Goal: Information Seeking & Learning: Learn about a topic

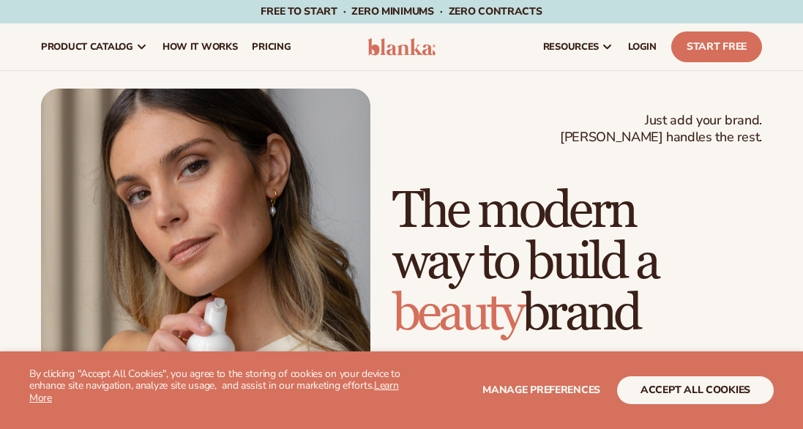
click at [700, 402] on button "accept all cookies" at bounding box center [695, 390] width 157 height 28
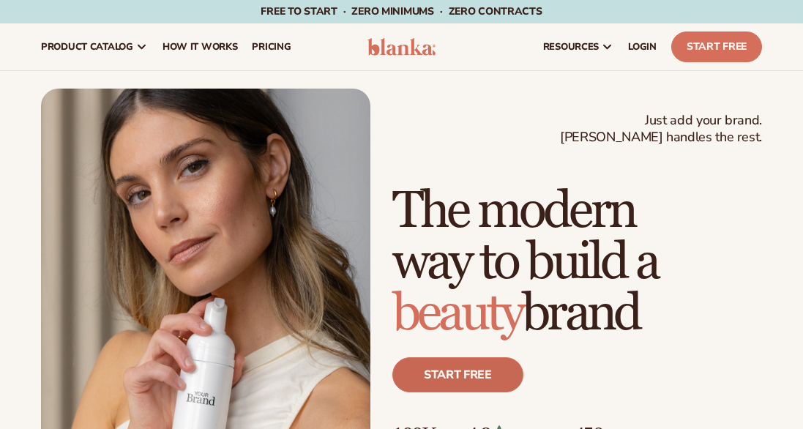
click at [464, 373] on link "Start free" at bounding box center [457, 374] width 131 height 35
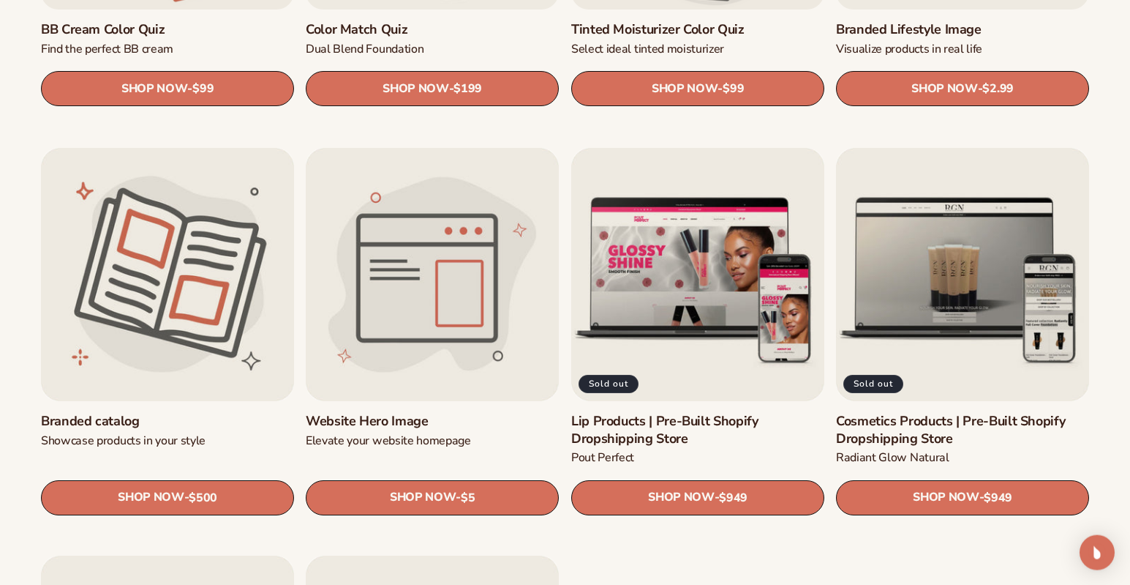
scroll to position [1545, 0]
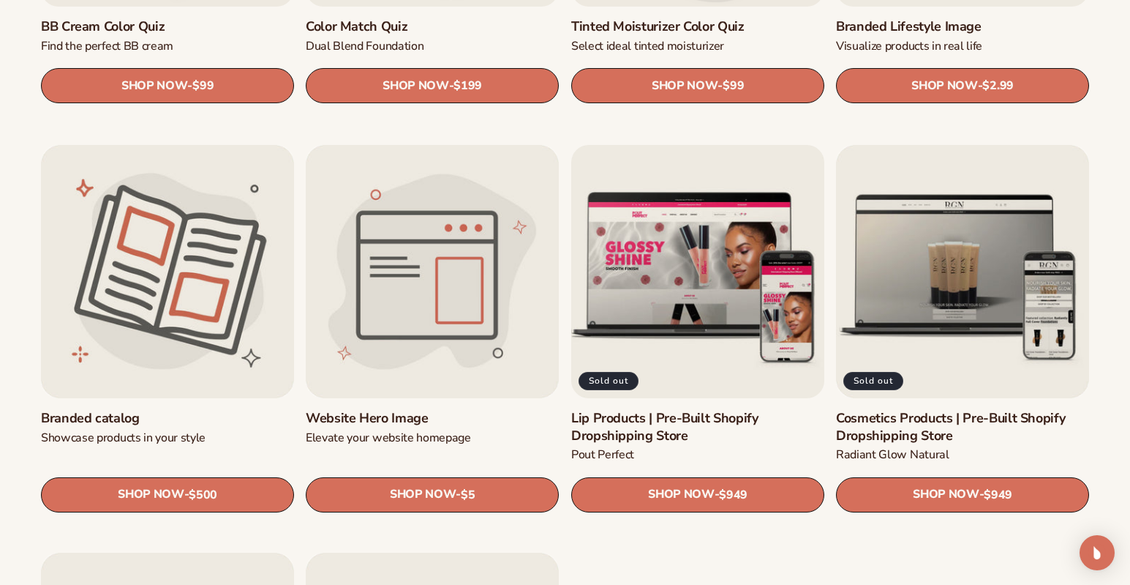
click at [681, 410] on link "Lip Products | Pre-Built Shopify Dropshipping Store" at bounding box center [697, 427] width 253 height 34
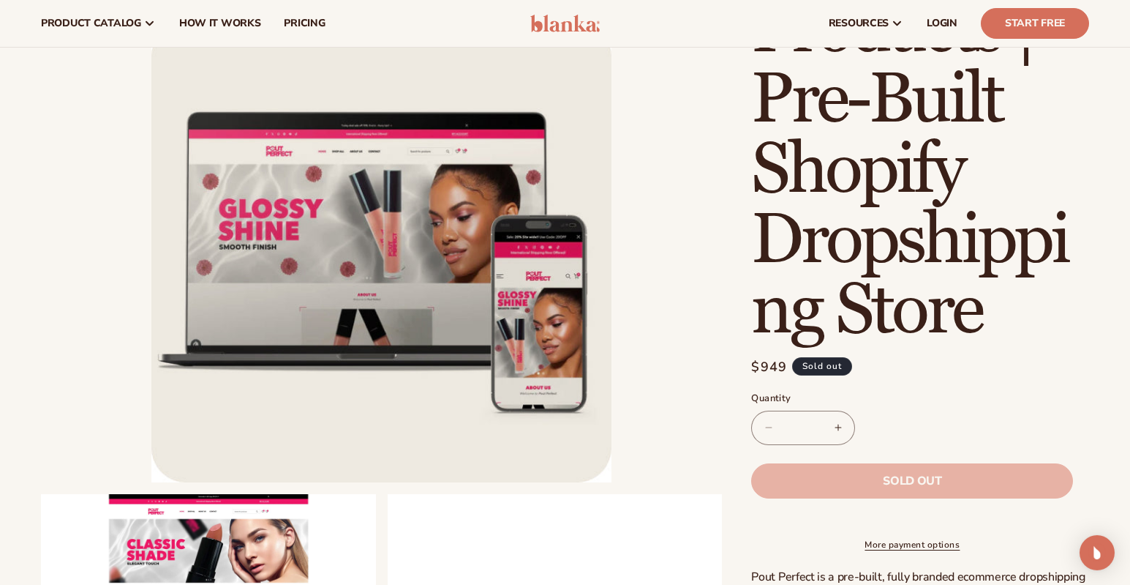
scroll to position [187, 0]
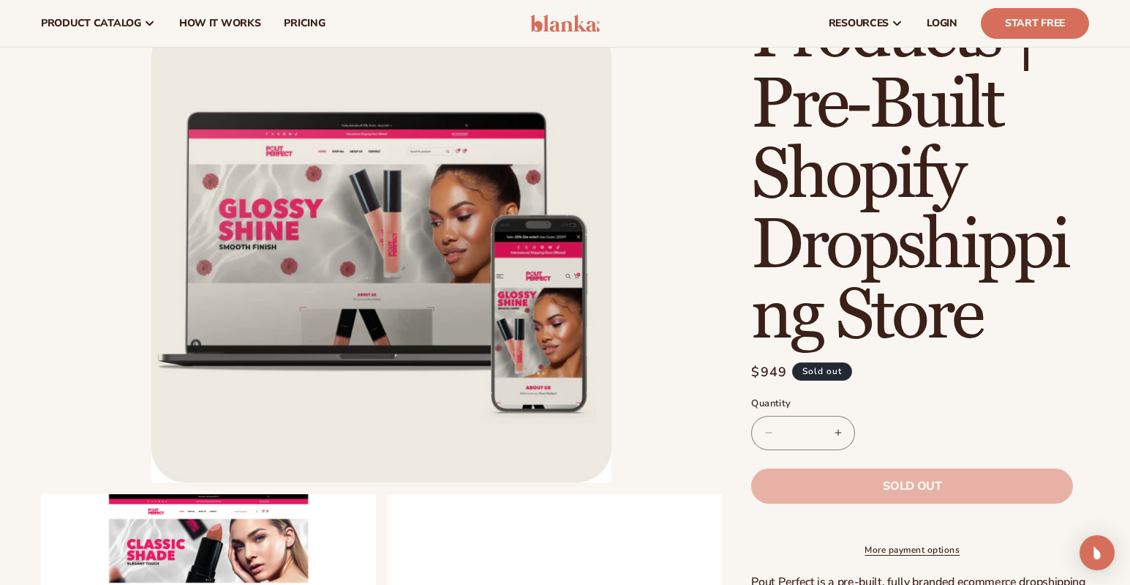
click at [701, 353] on li "Open media 1 in modal" at bounding box center [381, 252] width 681 height 460
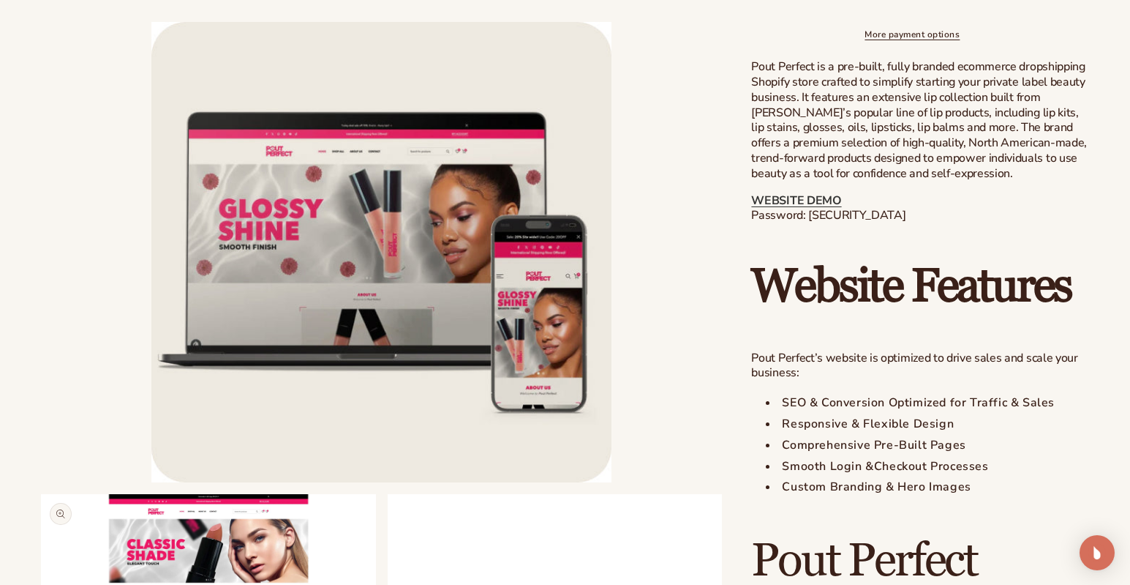
scroll to position [796, 0]
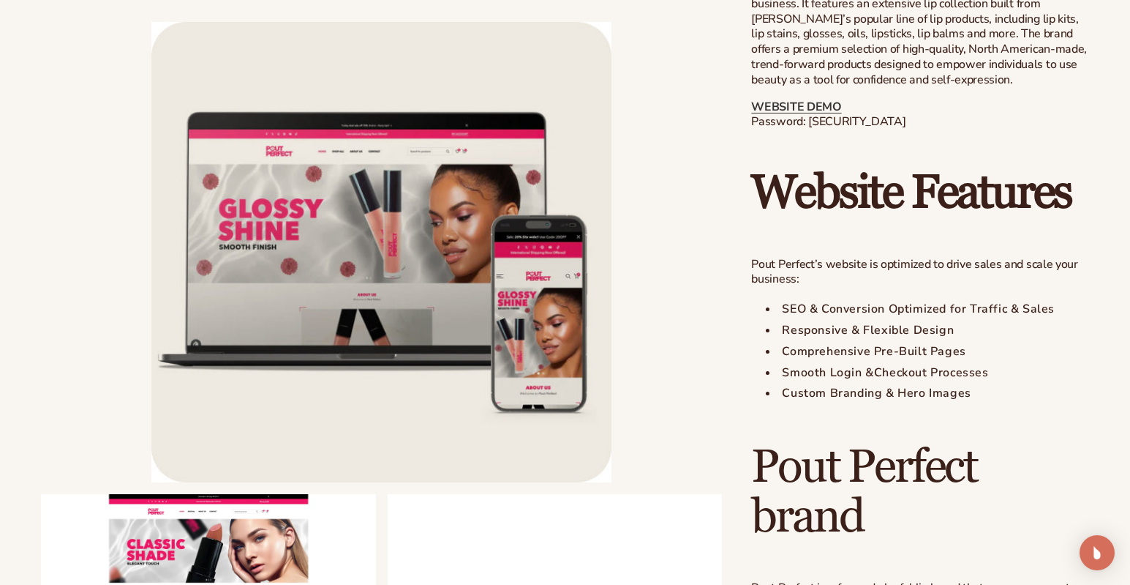
click at [87, 461] on li "Open media 1 in modal" at bounding box center [381, 252] width 681 height 460
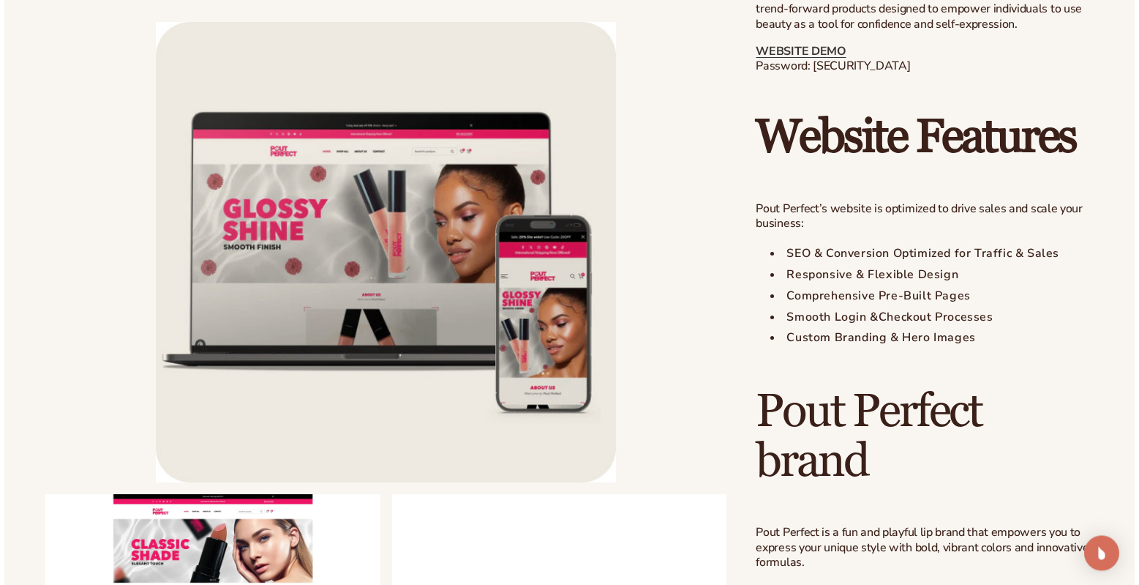
scroll to position [972, 0]
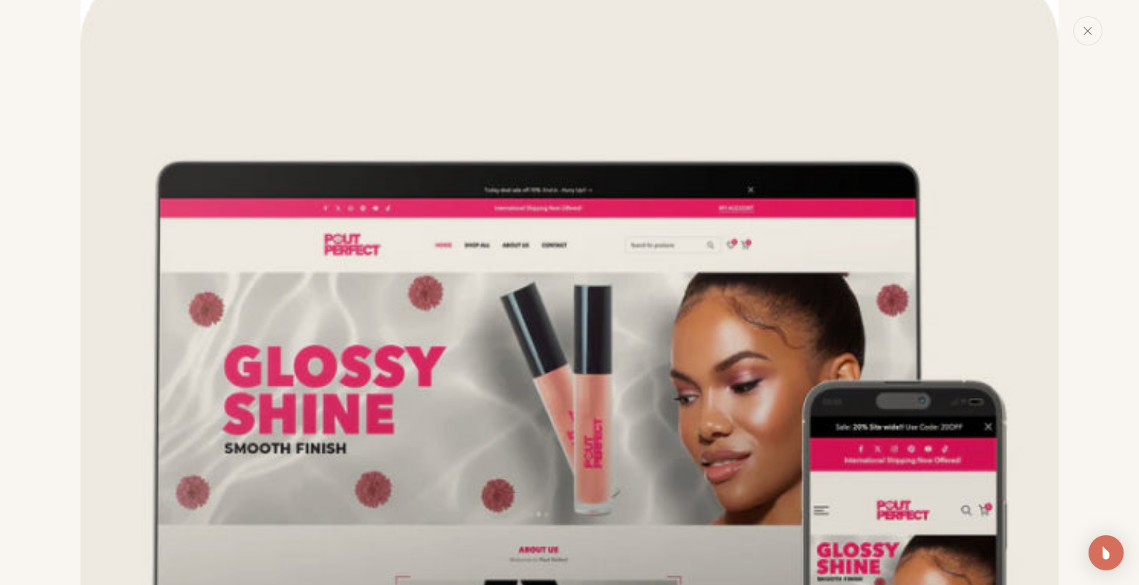
scroll to position [0, 0]
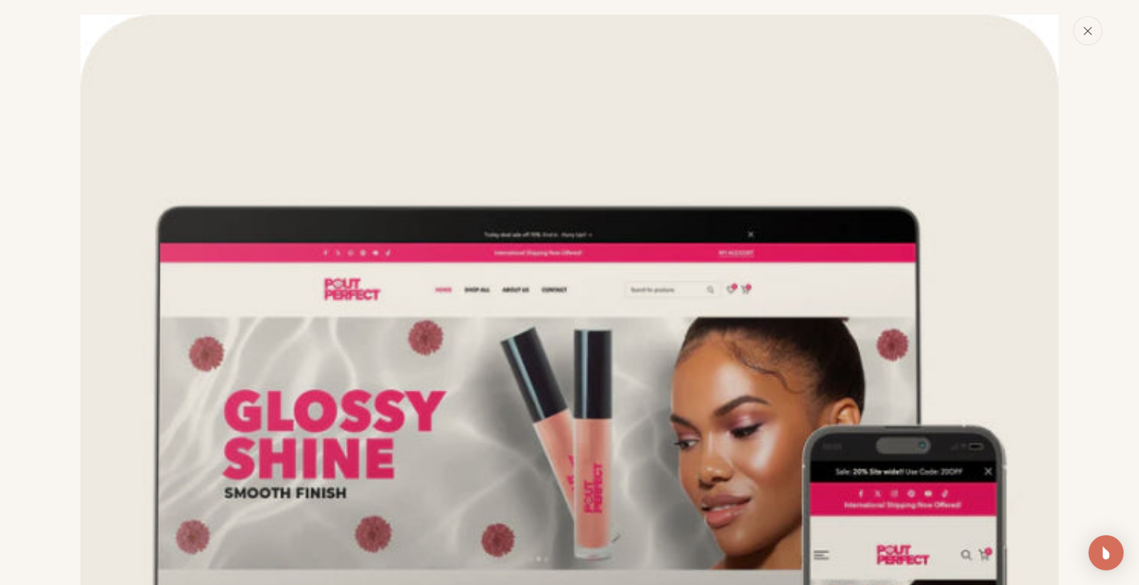
click at [1083, 32] on icon "Close" at bounding box center [1088, 31] width 10 height 10
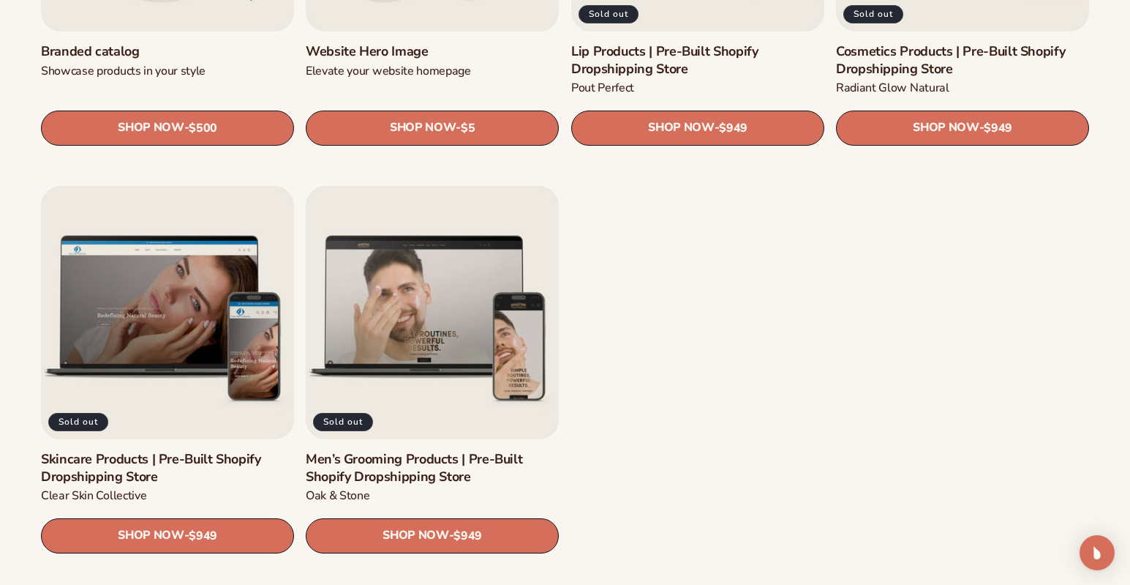
scroll to position [1919, 0]
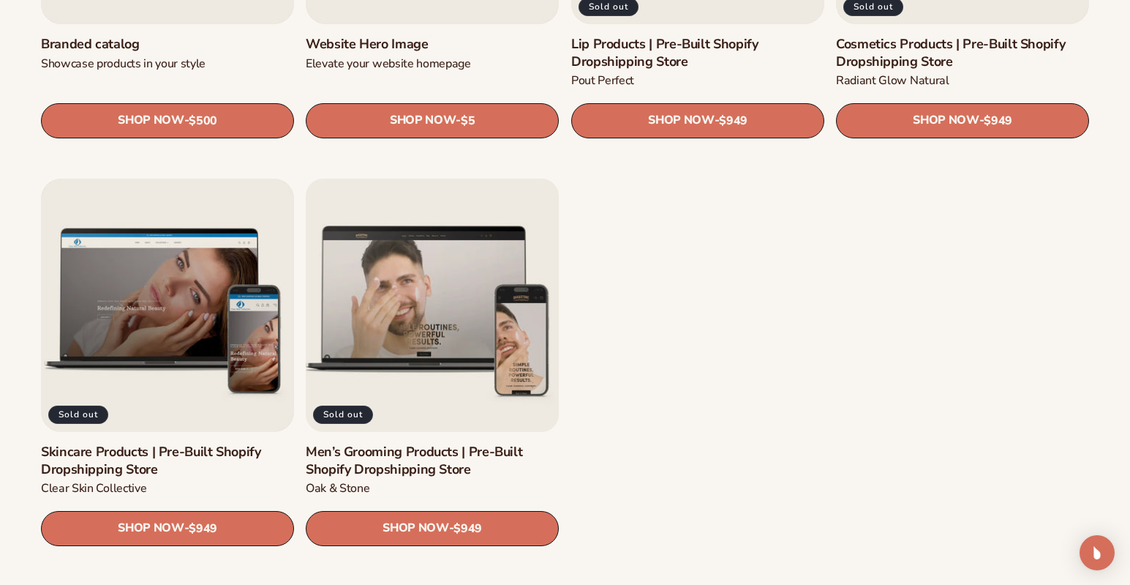
click at [443, 444] on link "Men’s Grooming Products | Pre-Built Shopify Dropshipping Store" at bounding box center [432, 461] width 253 height 34
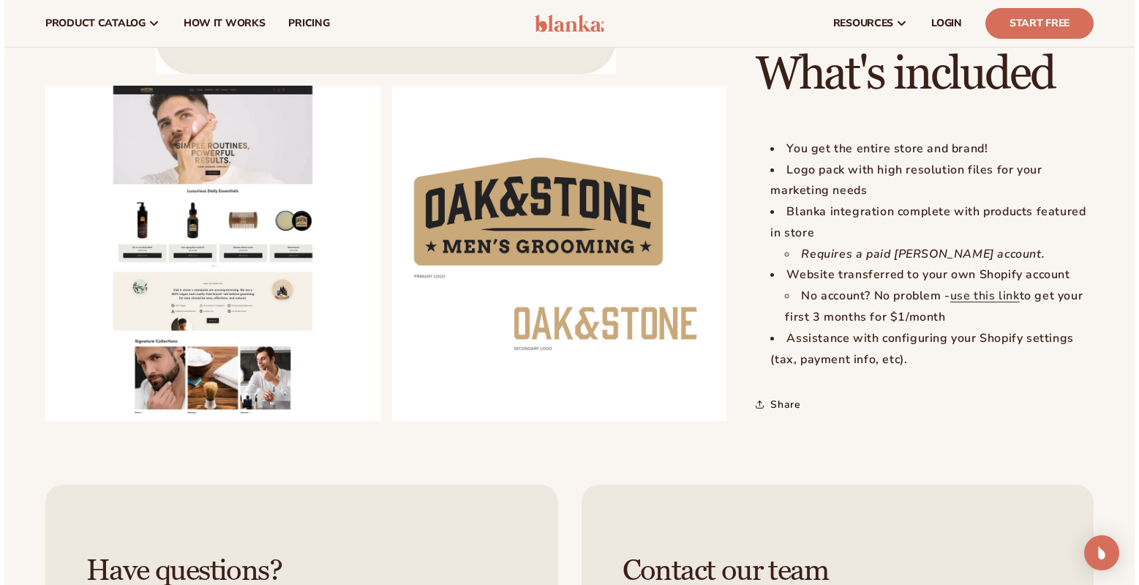
scroll to position [1477, 0]
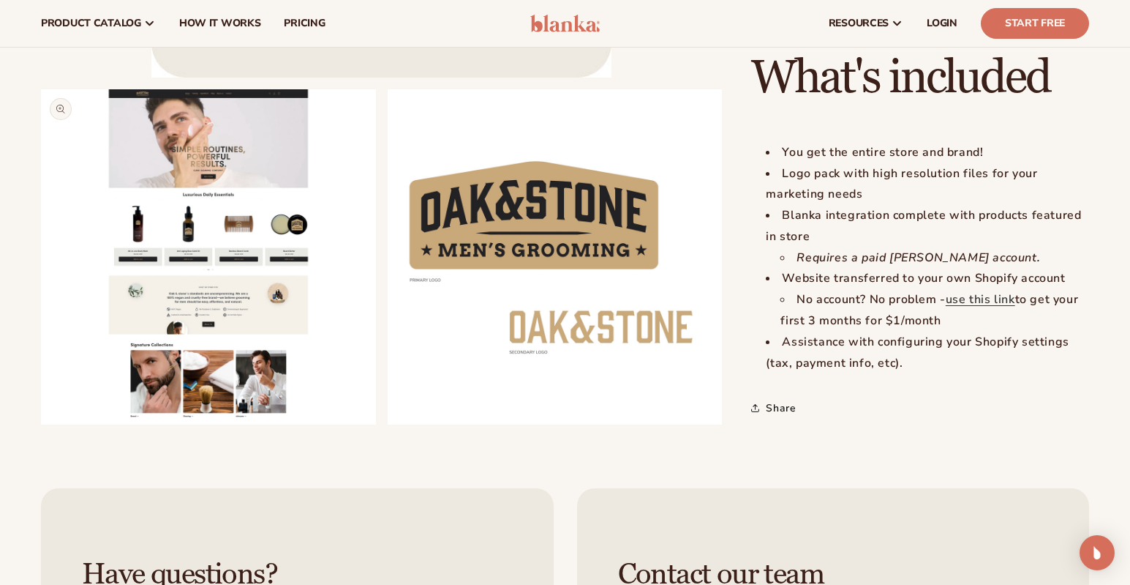
click at [41, 424] on button "Open media 2 in modal" at bounding box center [41, 424] width 0 height 0
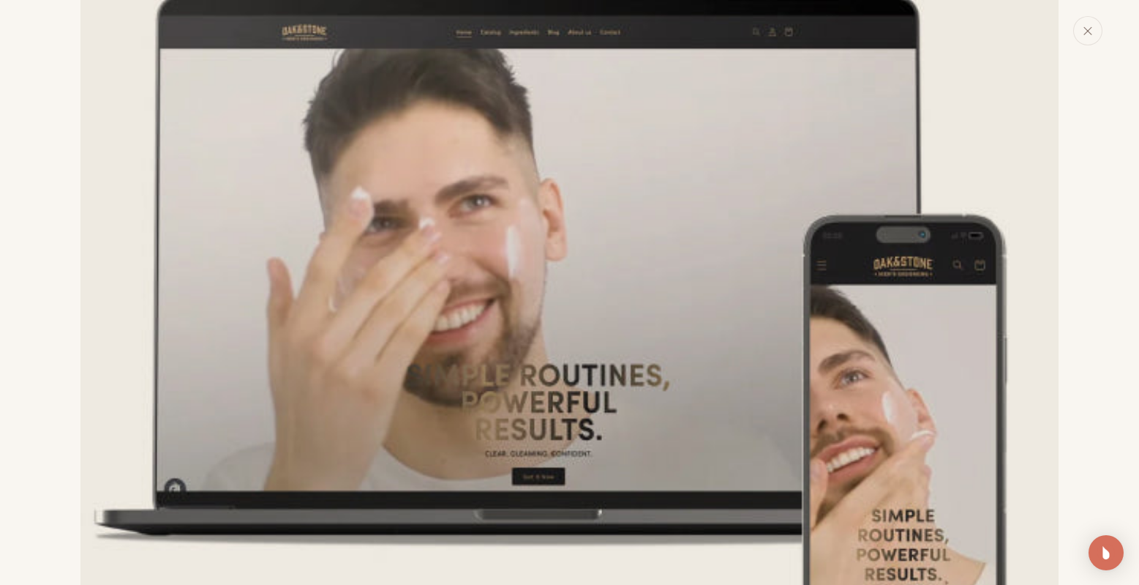
scroll to position [0, 0]
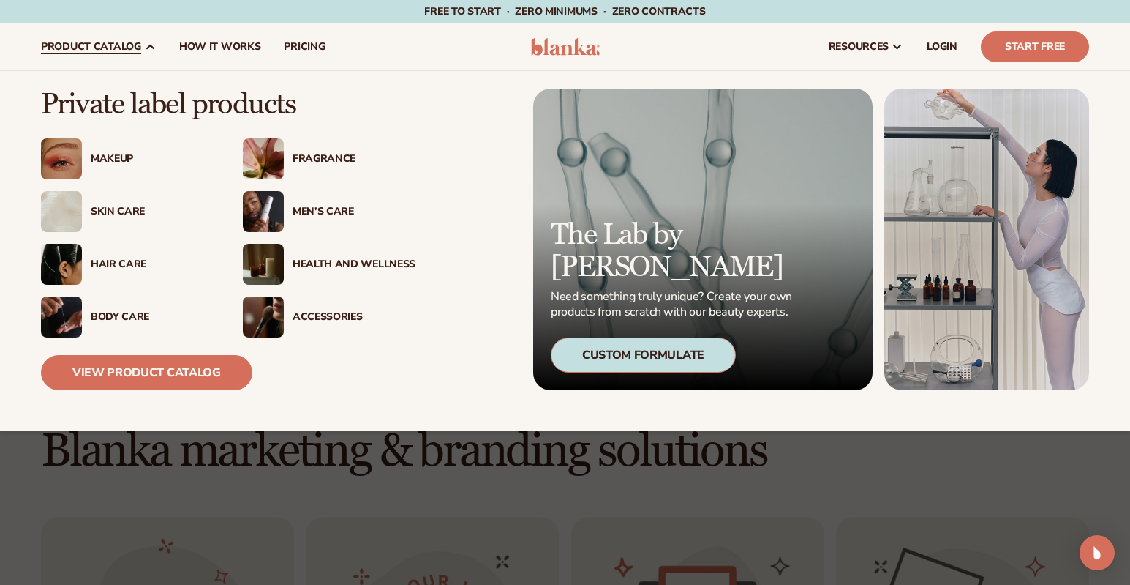
click at [65, 214] on img at bounding box center [61, 211] width 41 height 41
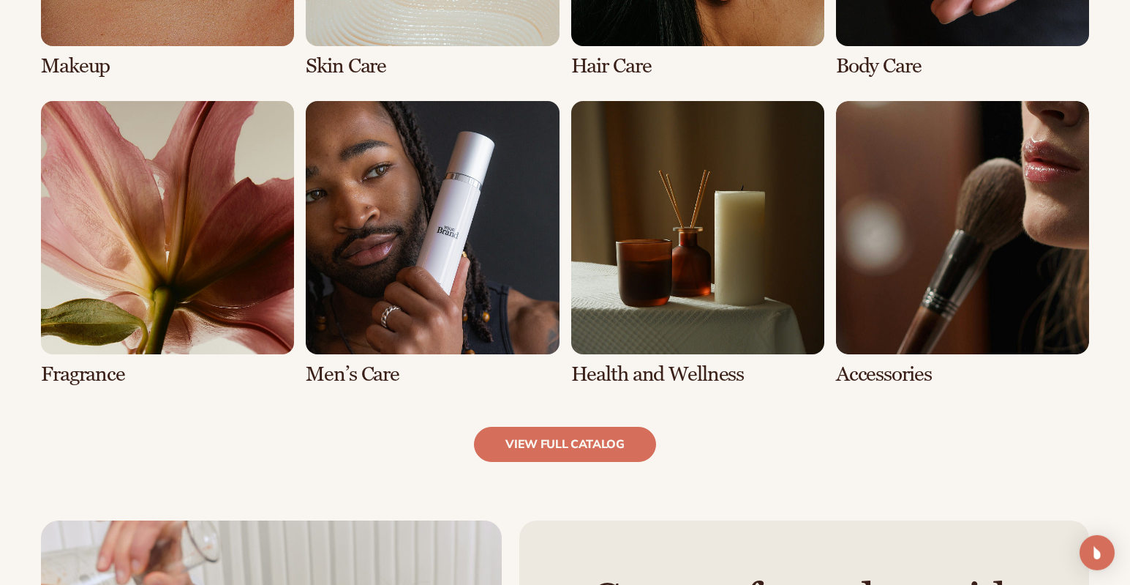
scroll to position [1428, 0]
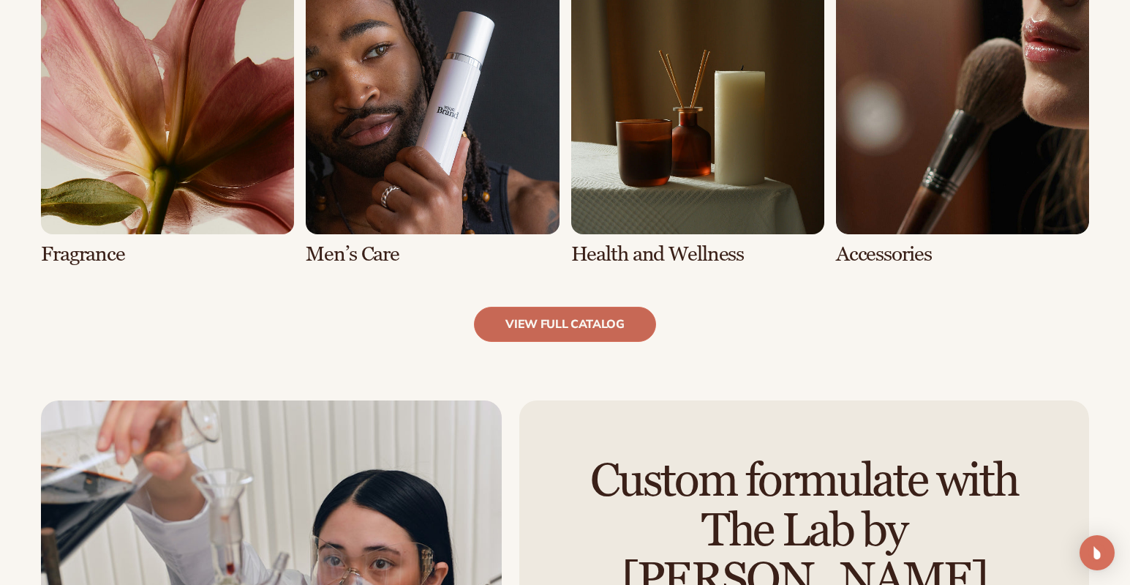
click at [546, 326] on link "view full catalog" at bounding box center [565, 324] width 182 height 35
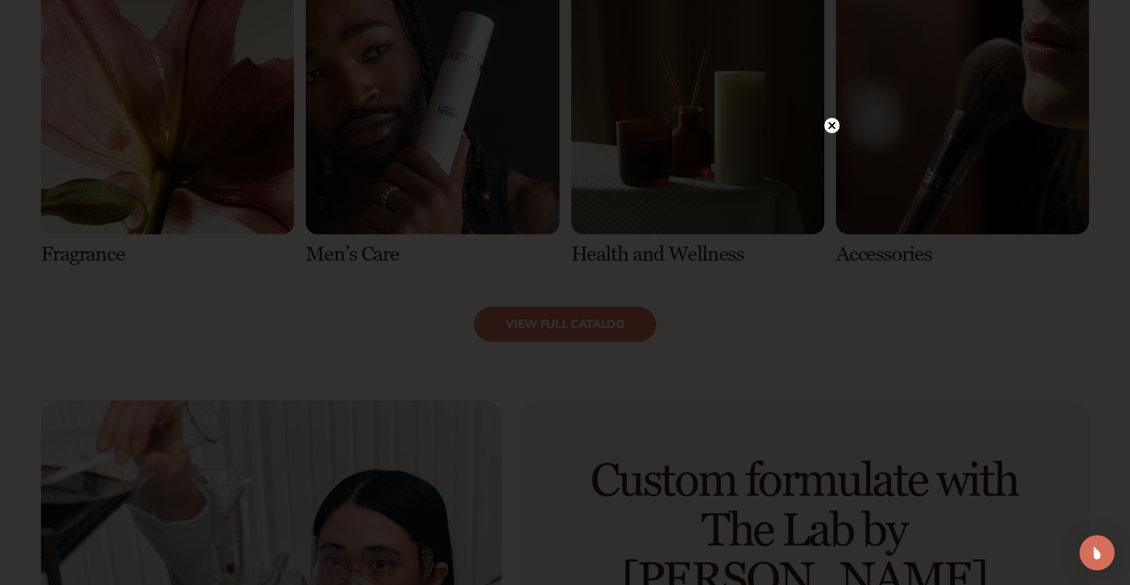
click at [835, 132] on circle at bounding box center [831, 125] width 15 height 15
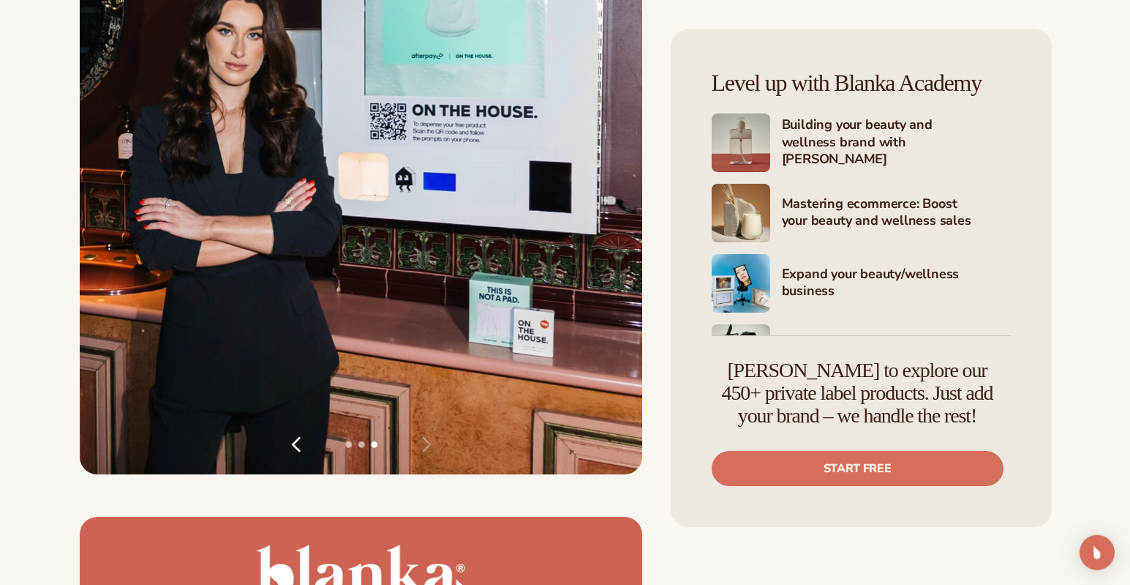
scroll to position [2435, 0]
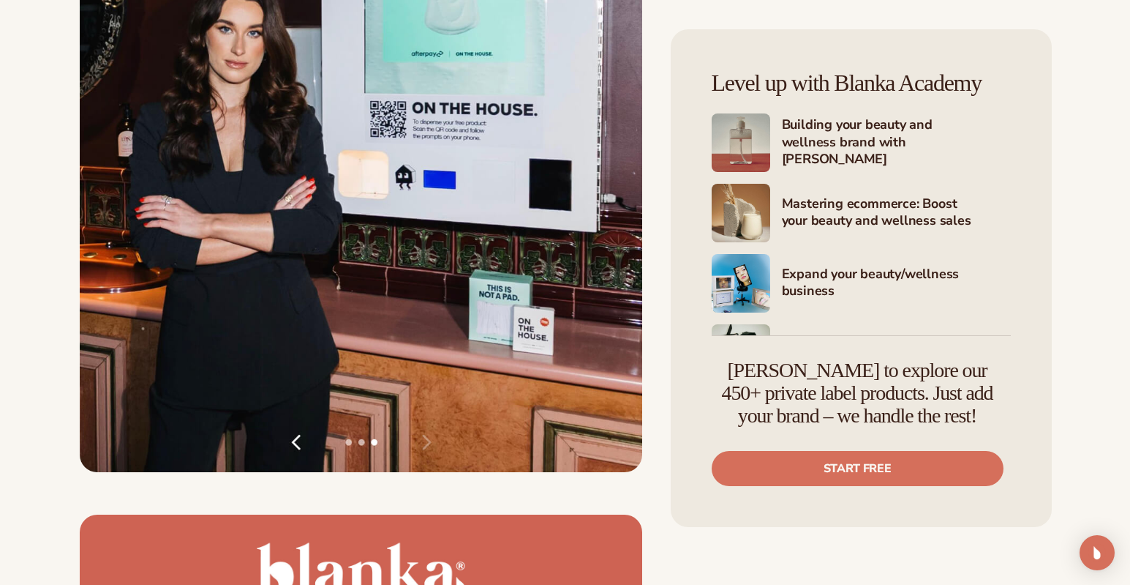
click at [419, 444] on img at bounding box center [361, 96] width 563 height 751
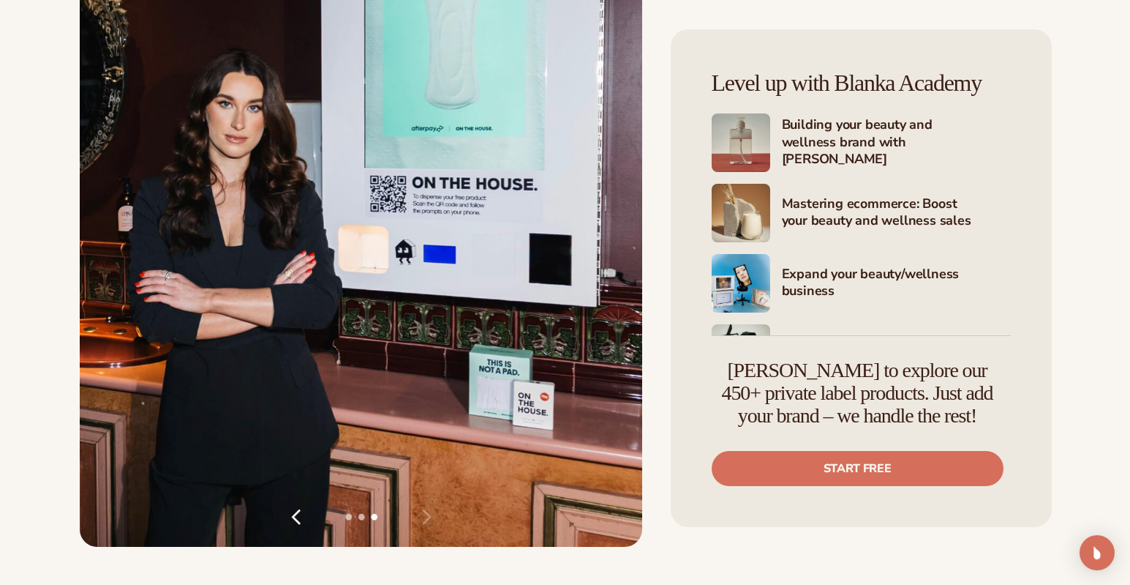
scroll to position [2364, 0]
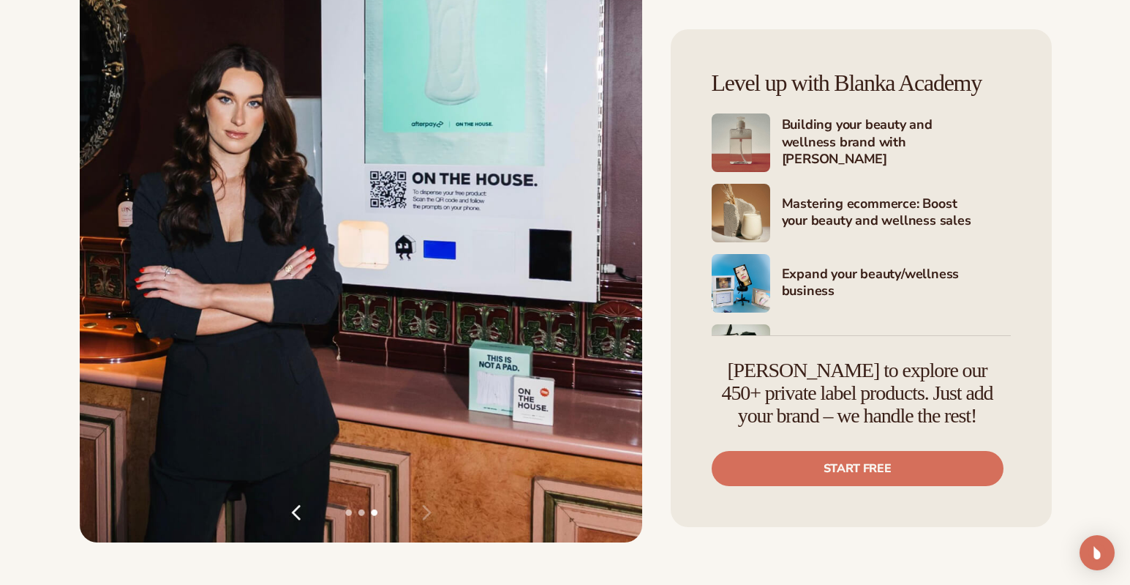
click at [422, 513] on img at bounding box center [361, 167] width 563 height 751
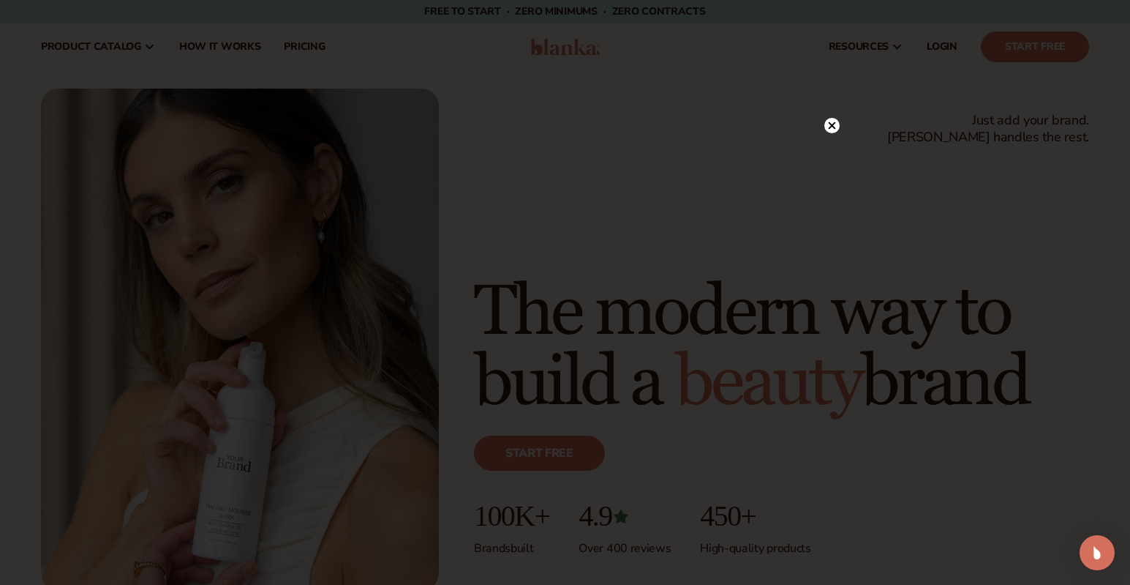
click at [832, 128] on circle at bounding box center [831, 125] width 15 height 15
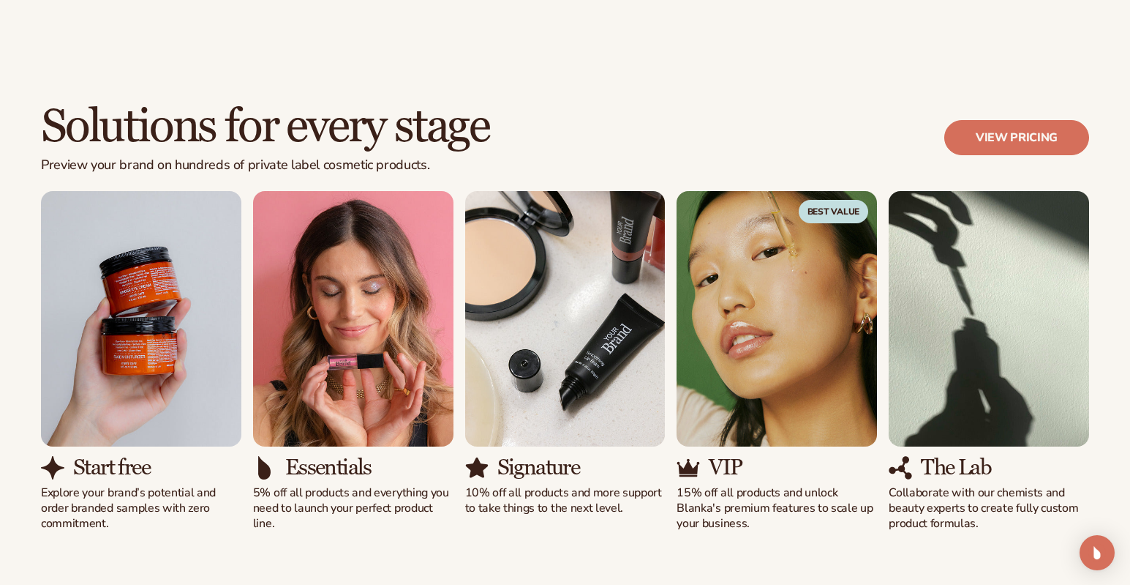
scroll to position [1241, 0]
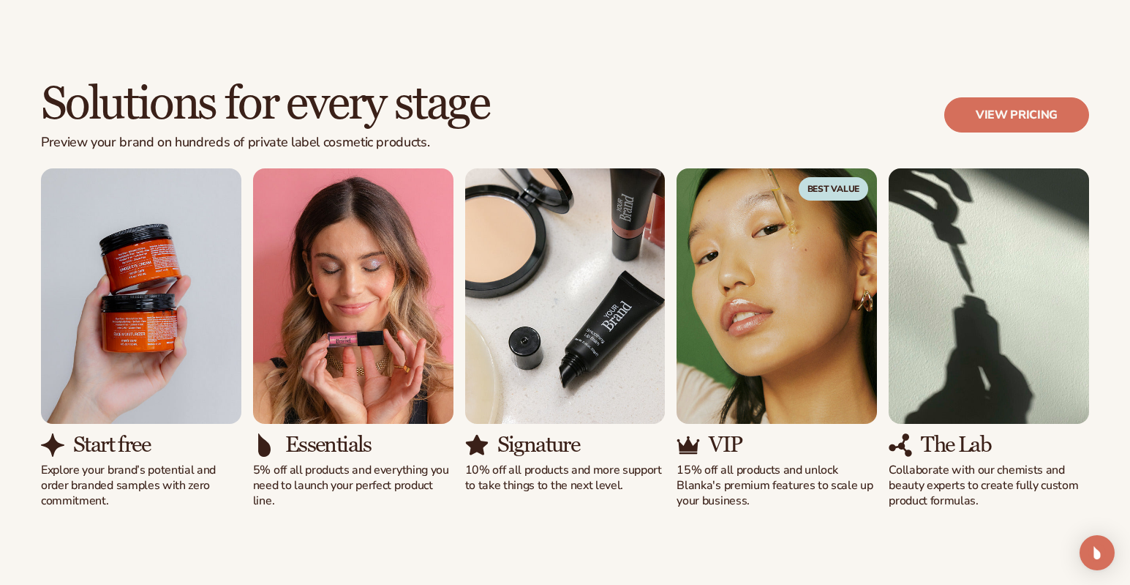
click at [371, 351] on img "2 / 5" at bounding box center [353, 296] width 200 height 256
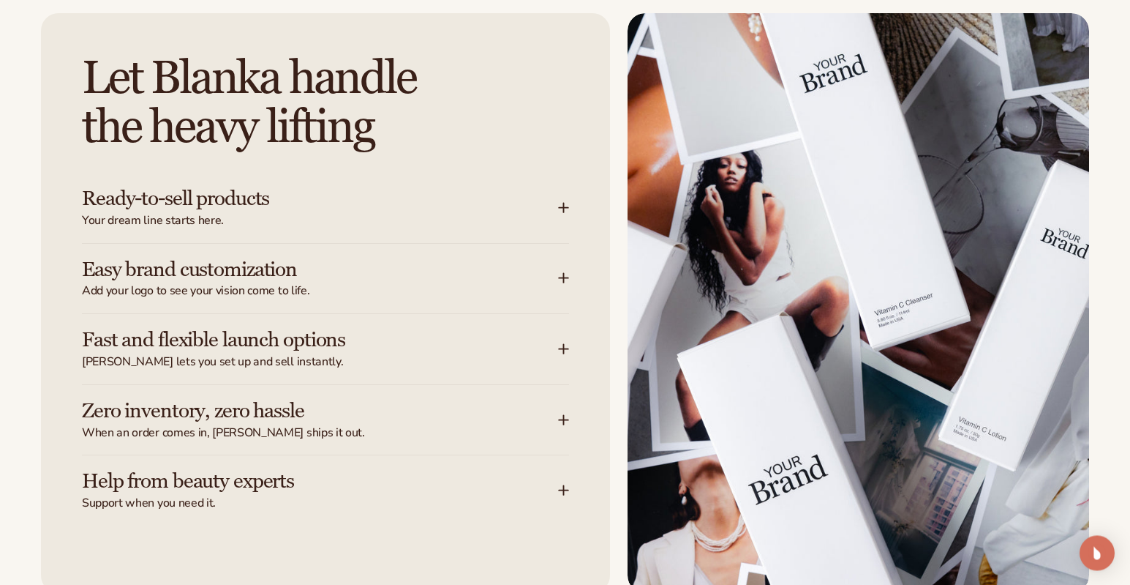
scroll to position [1838, 0]
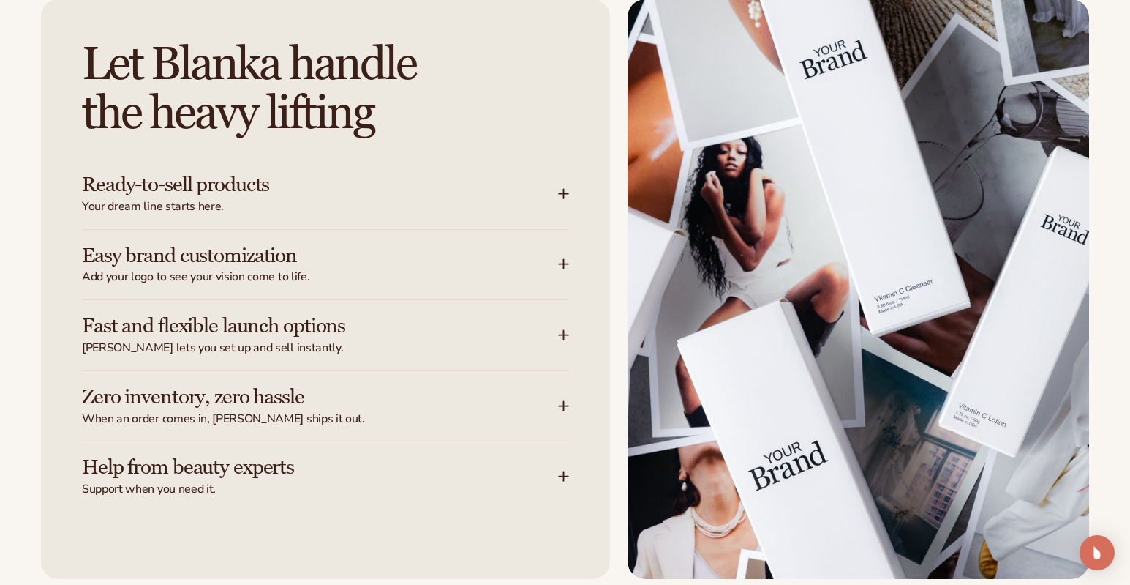
click at [563, 205] on div "Ready-to-sell products Your dream line starts here." at bounding box center [325, 194] width 487 height 70
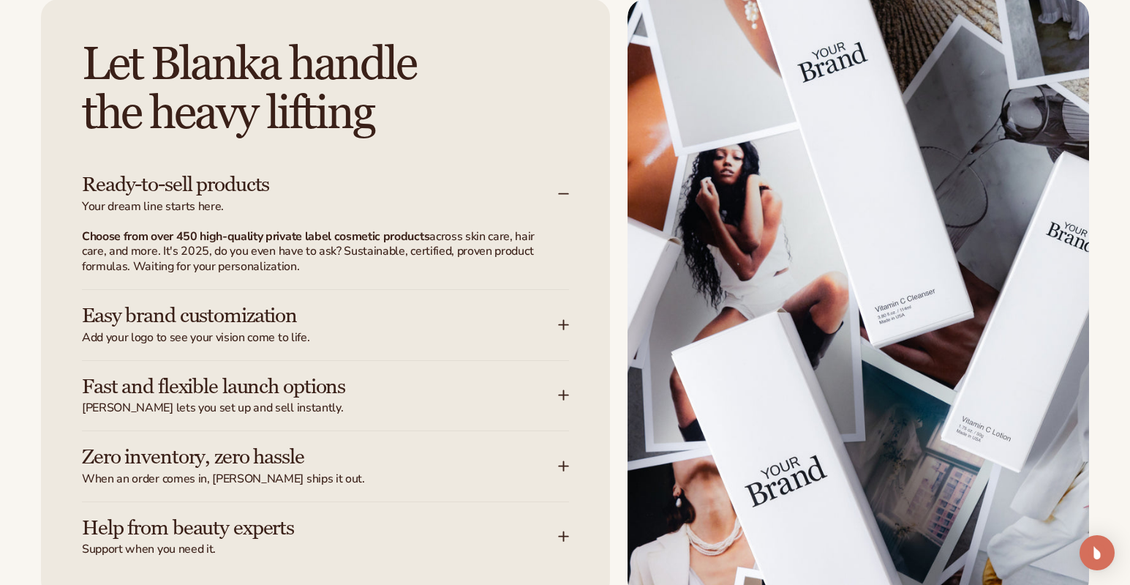
click at [563, 198] on icon at bounding box center [564, 194] width 12 height 12
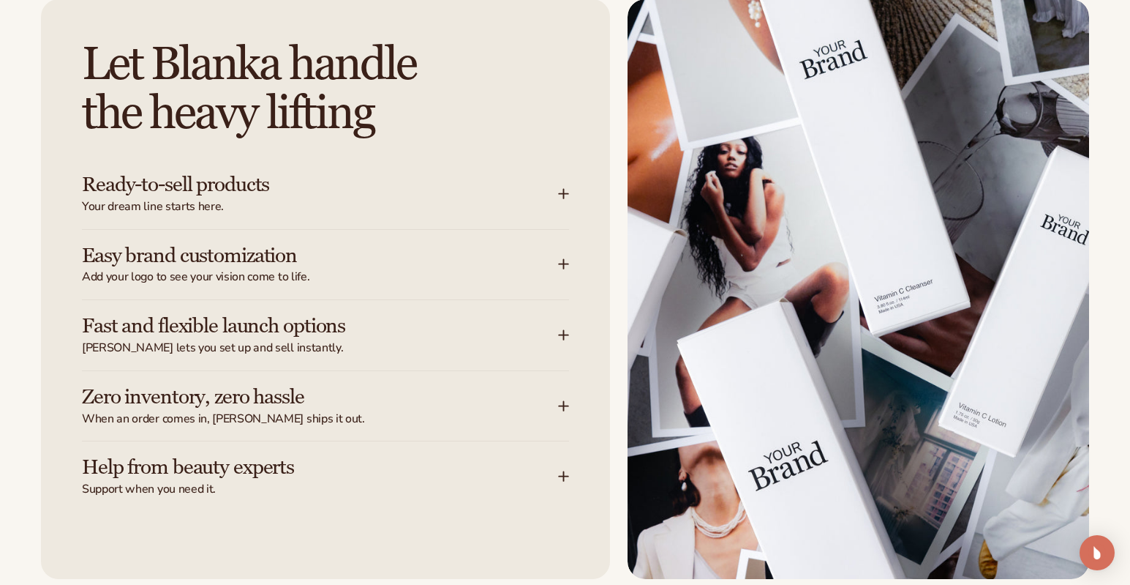
click at [560, 260] on icon at bounding box center [564, 264] width 12 height 12
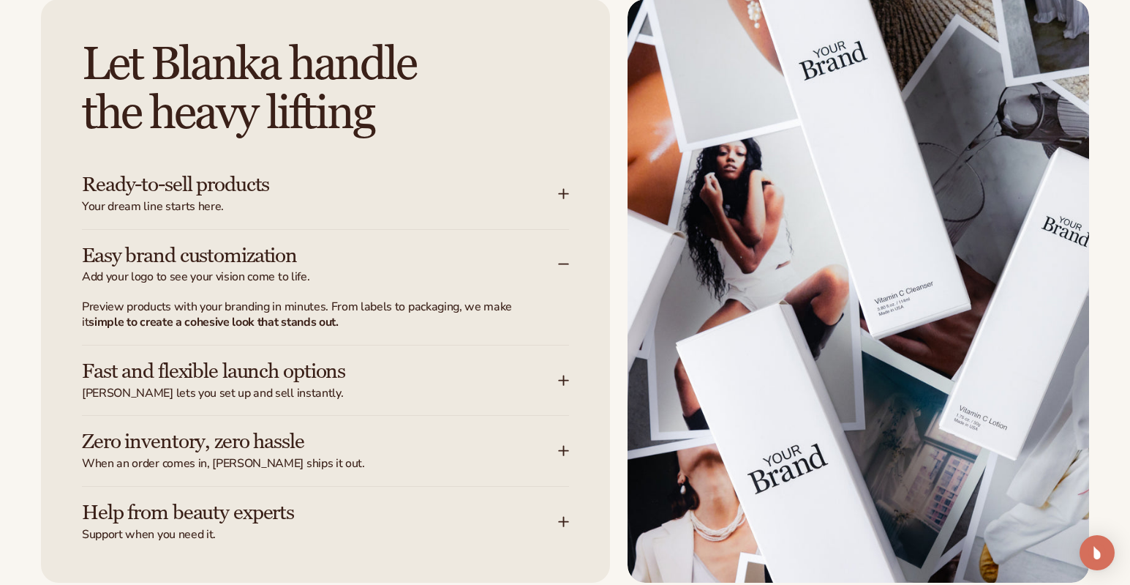
click at [561, 269] on icon at bounding box center [564, 264] width 12 height 12
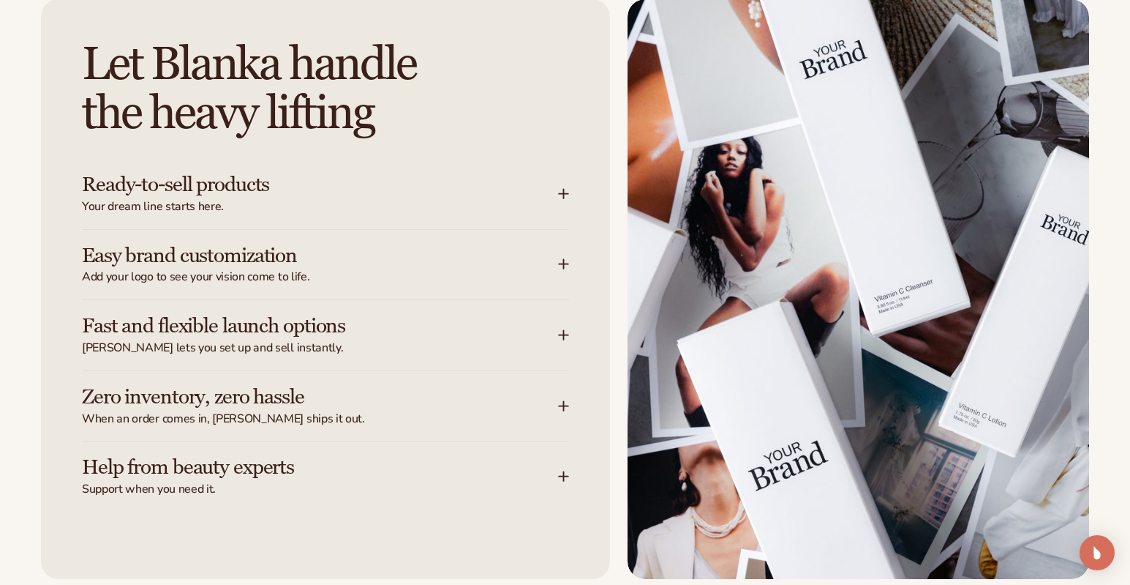
click at [571, 331] on div "Let Blanka handle the heavy lifting Ready-to-sell products Your dream line star…" at bounding box center [325, 288] width 569 height 579
click at [566, 339] on icon at bounding box center [564, 335] width 12 height 12
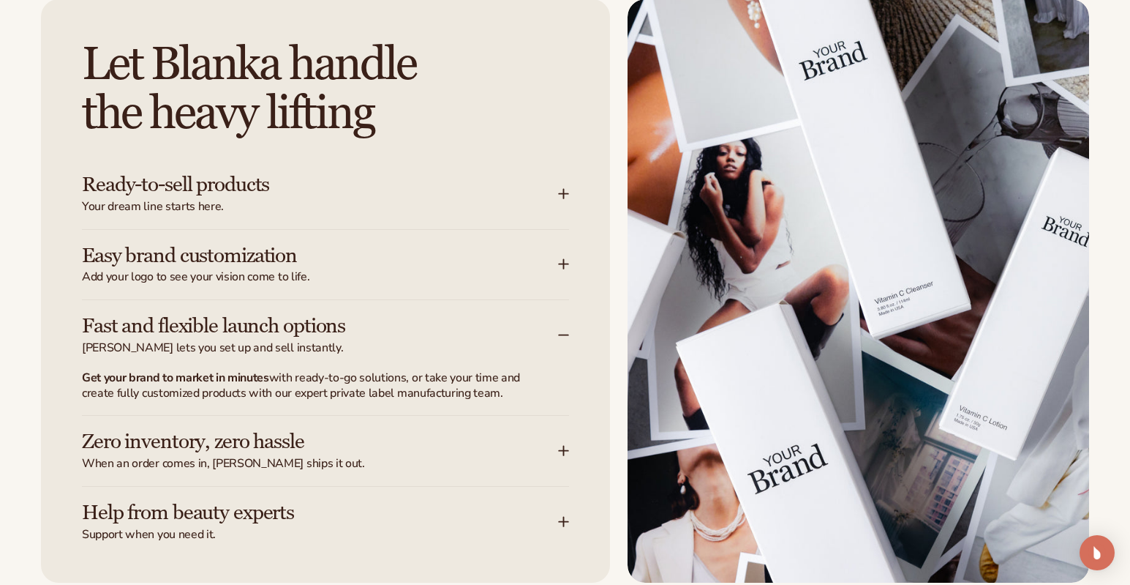
click at [566, 338] on icon at bounding box center [564, 335] width 12 height 12
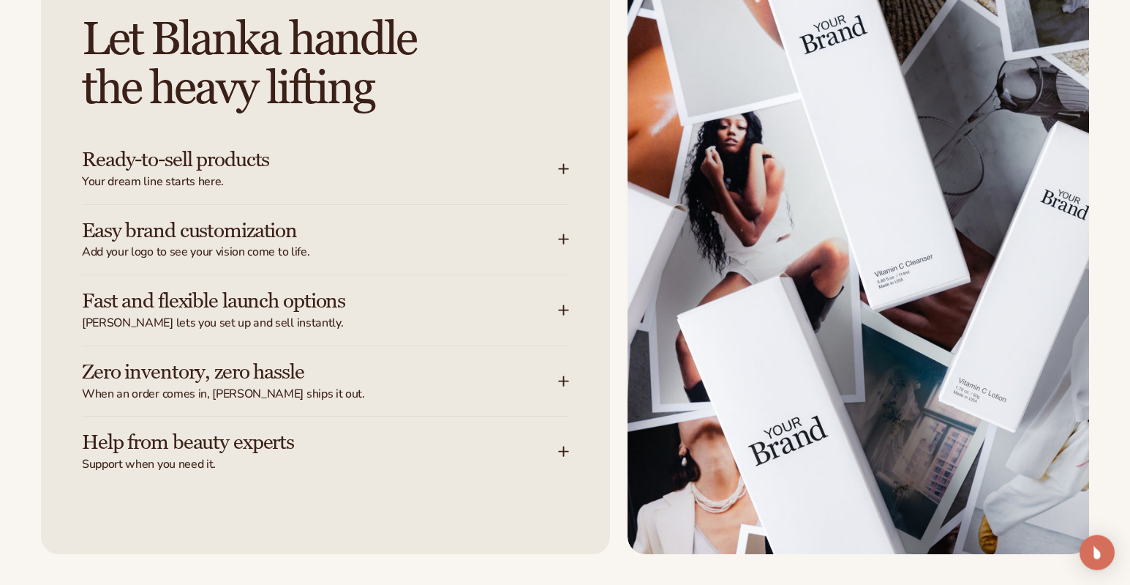
scroll to position [1884, 0]
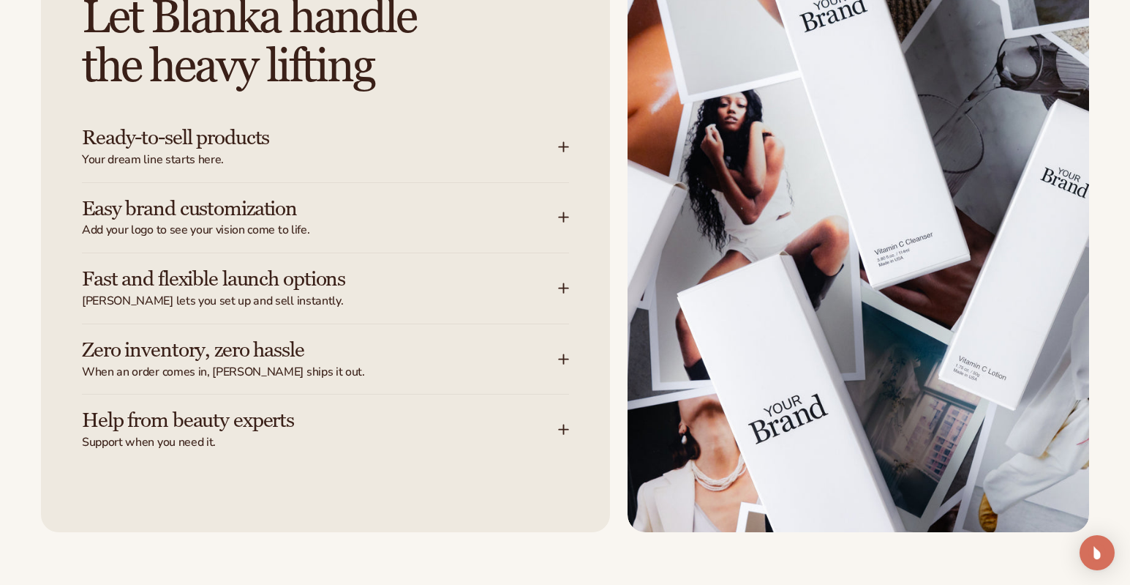
click at [568, 288] on icon at bounding box center [564, 288] width 10 height 0
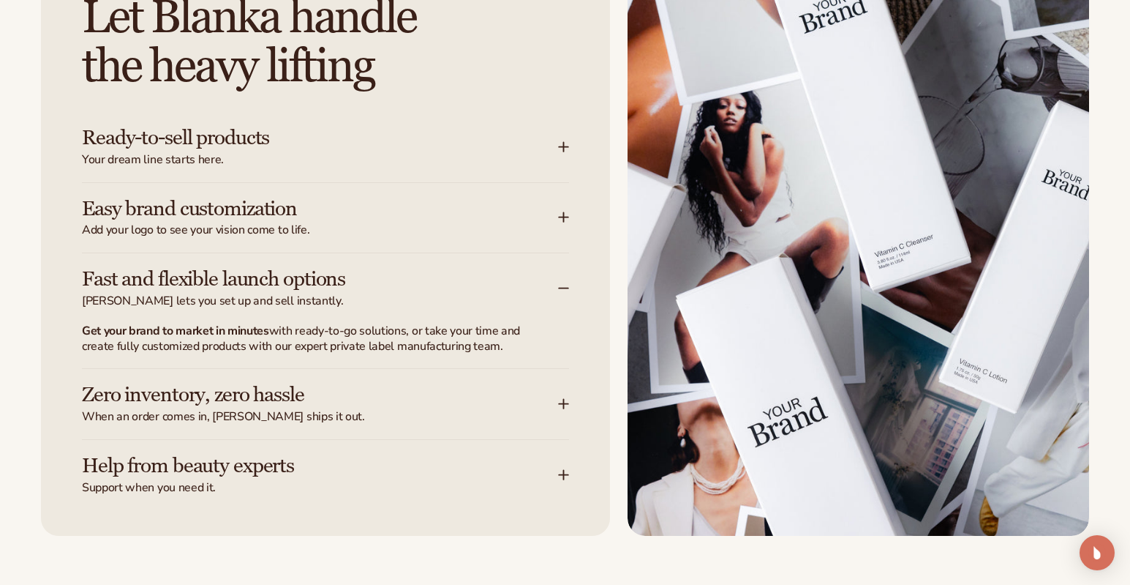
click at [572, 413] on div "Let Blanka handle the heavy lifting Ready-to-sell products Your dream line star…" at bounding box center [325, 244] width 569 height 584
click at [568, 409] on icon at bounding box center [564, 404] width 12 height 12
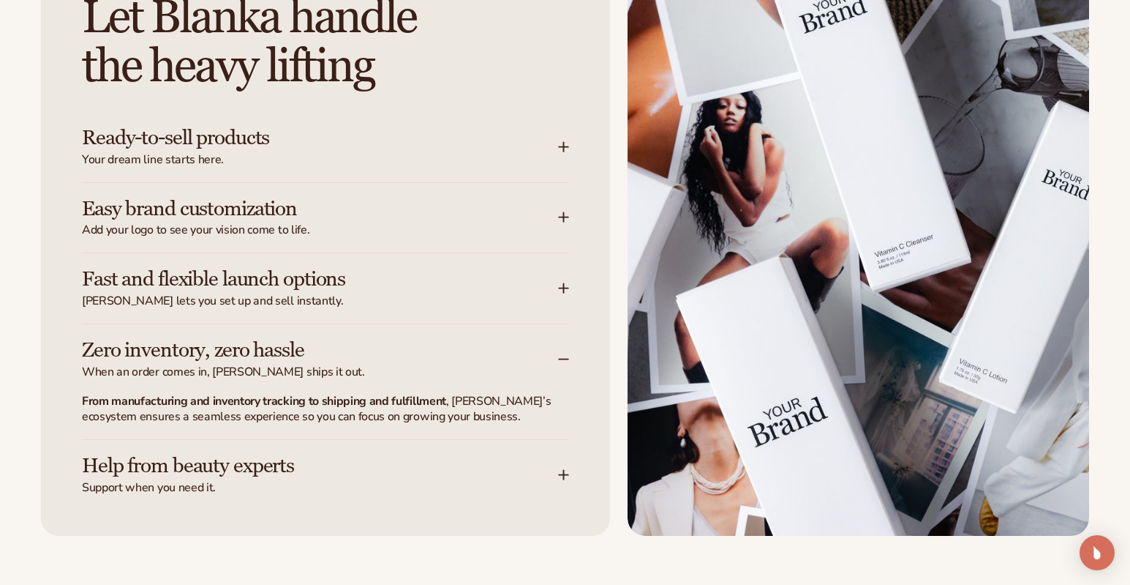
click at [565, 358] on icon at bounding box center [564, 359] width 12 height 12
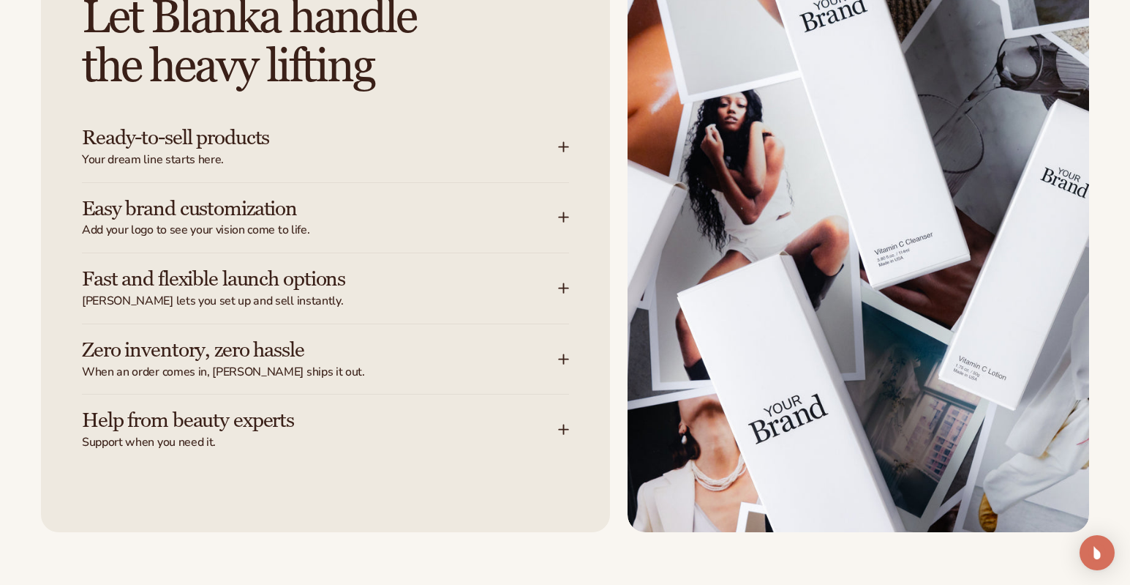
click at [567, 429] on icon at bounding box center [564, 429] width 10 height 0
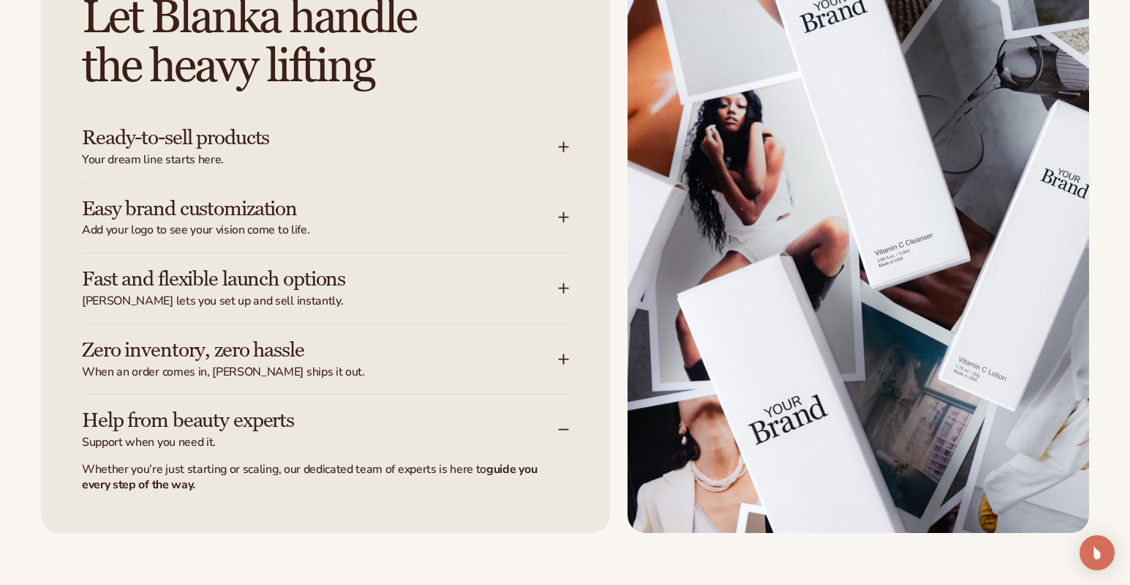
click at [566, 428] on icon at bounding box center [564, 430] width 12 height 12
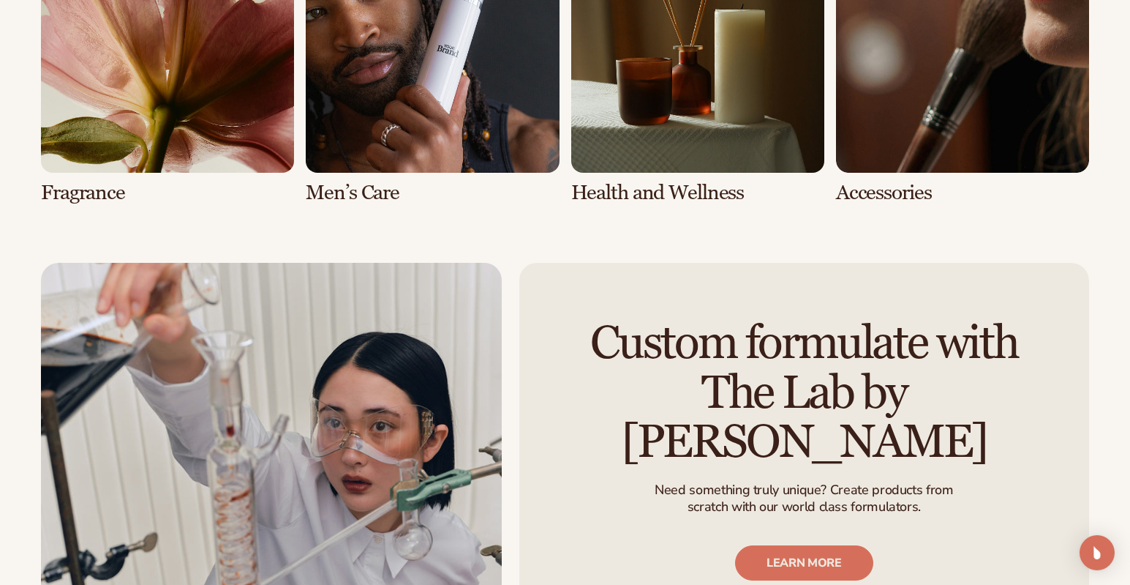
scroll to position [2716, 0]
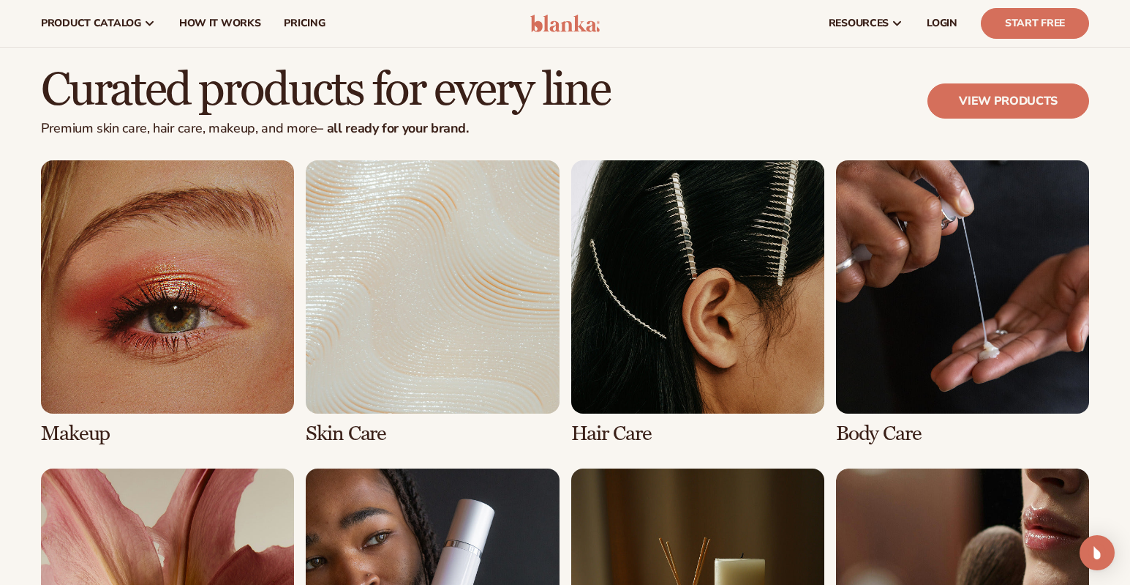
click at [966, 358] on link "4 / 8" at bounding box center [962, 302] width 253 height 285
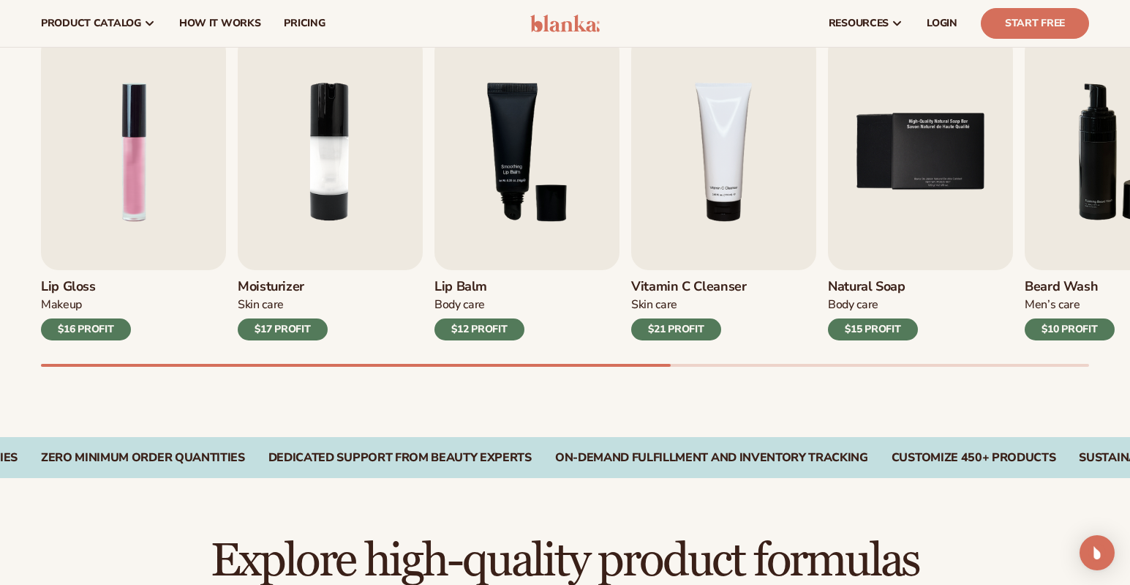
scroll to position [70, 0]
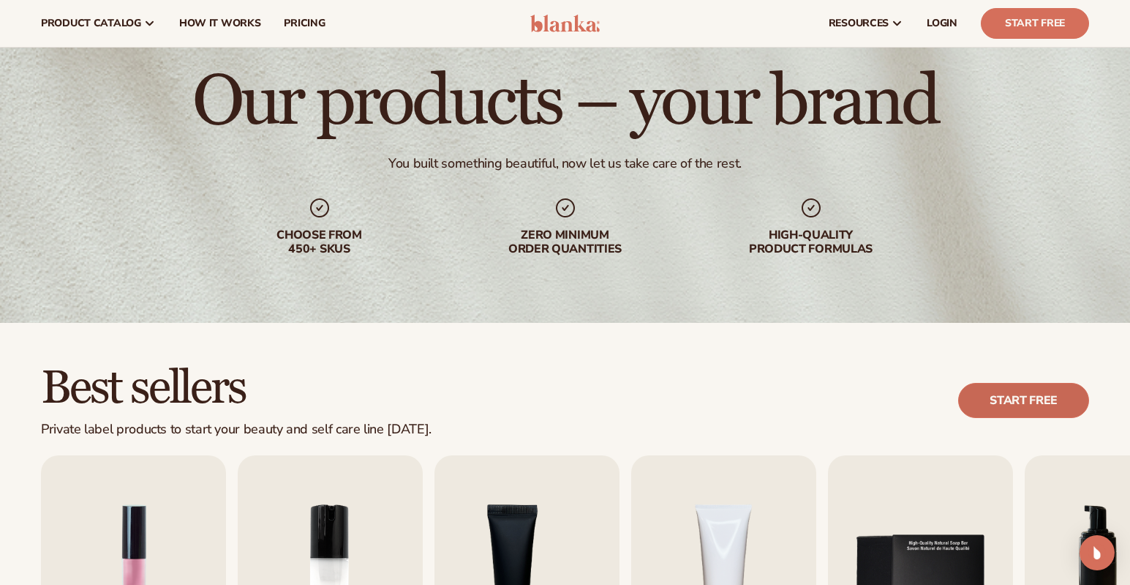
click at [1035, 401] on link "Start free" at bounding box center [1023, 400] width 131 height 35
